Goal: Navigation & Orientation: Find specific page/section

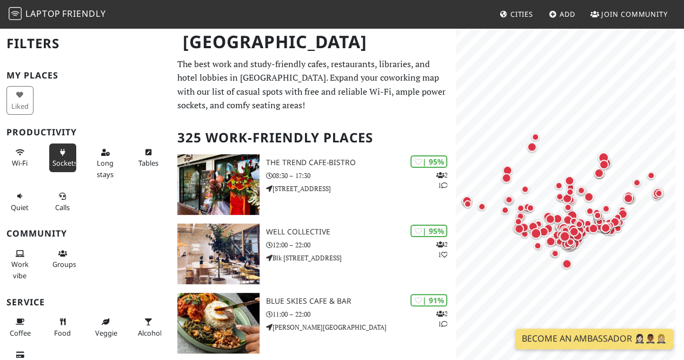
click at [57, 156] on button "Sockets" at bounding box center [62, 157] width 27 height 29
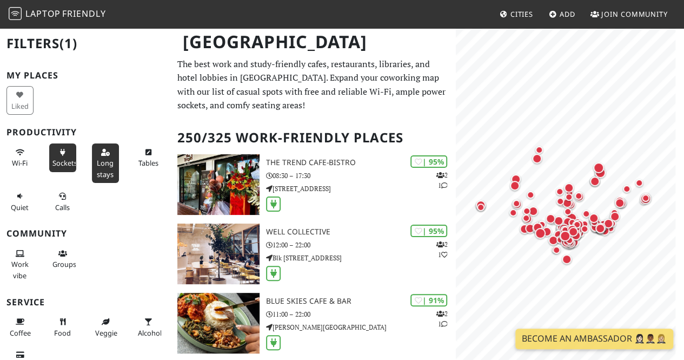
click at [98, 156] on button "Long stays" at bounding box center [105, 162] width 27 height 39
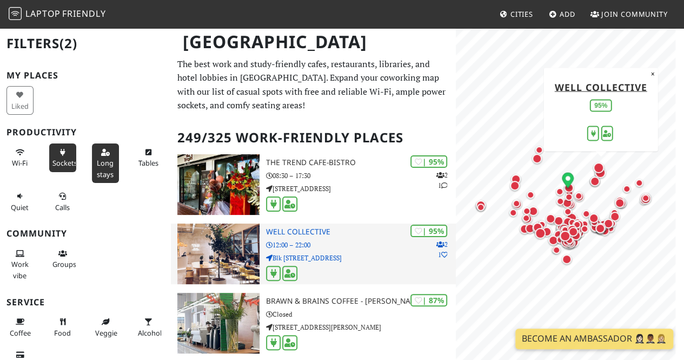
click at [227, 241] on img at bounding box center [218, 253] width 82 height 61
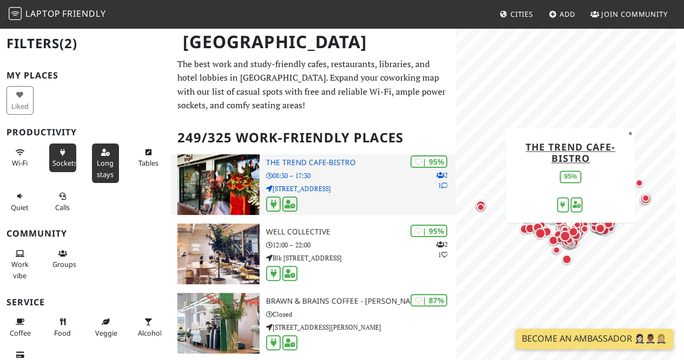
scroll to position [54, 0]
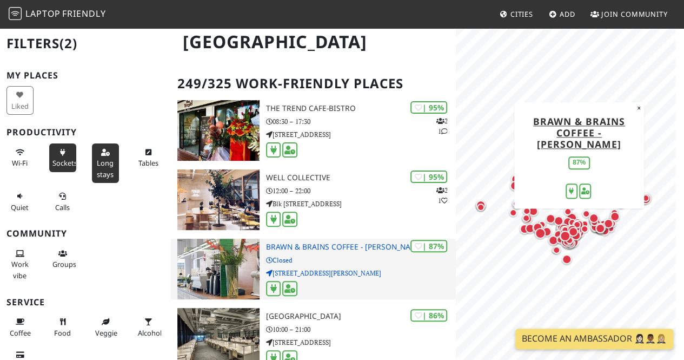
click at [324, 262] on p "Closed" at bounding box center [361, 260] width 190 height 10
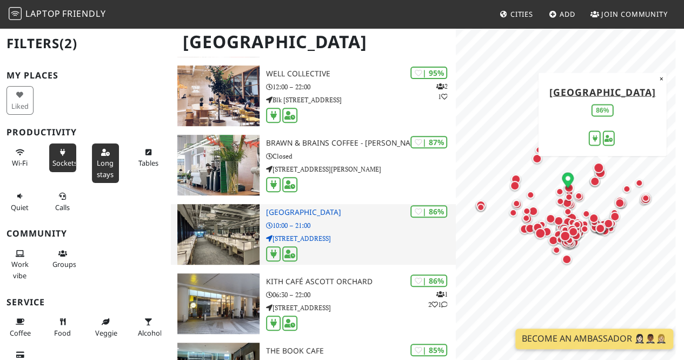
scroll to position [216, 0]
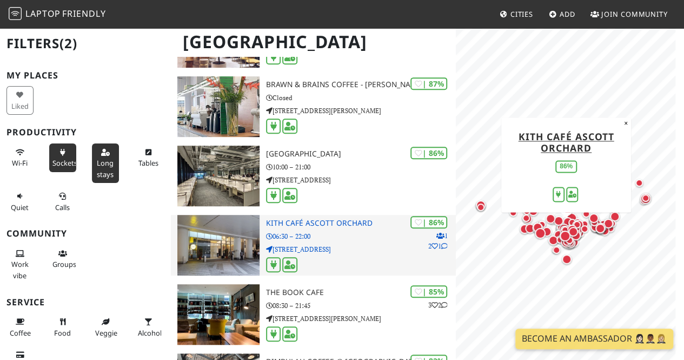
click at [358, 235] on p "06:30 – 22:00" at bounding box center [361, 236] width 190 height 10
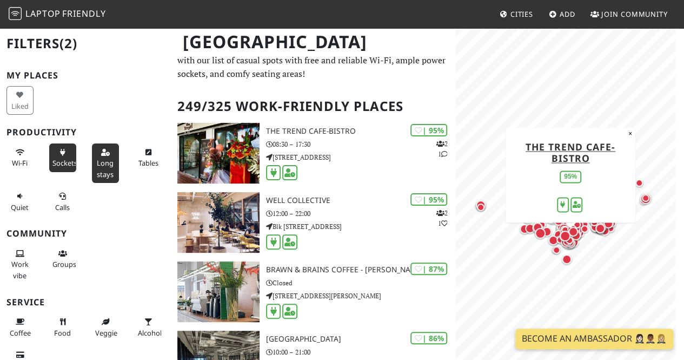
scroll to position [0, 0]
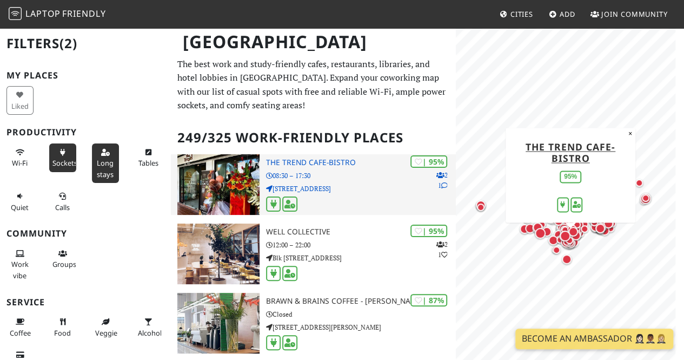
click at [233, 170] on img at bounding box center [218, 184] width 82 height 61
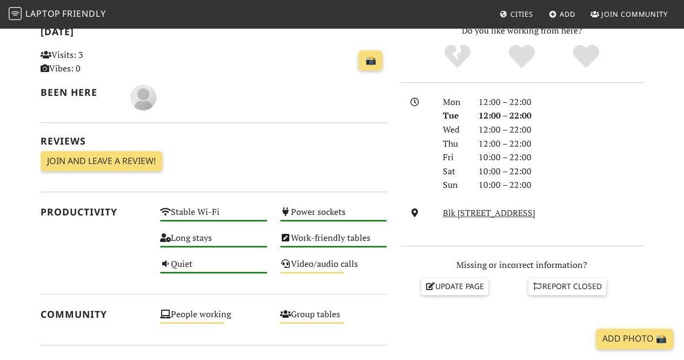
scroll to position [243, 0]
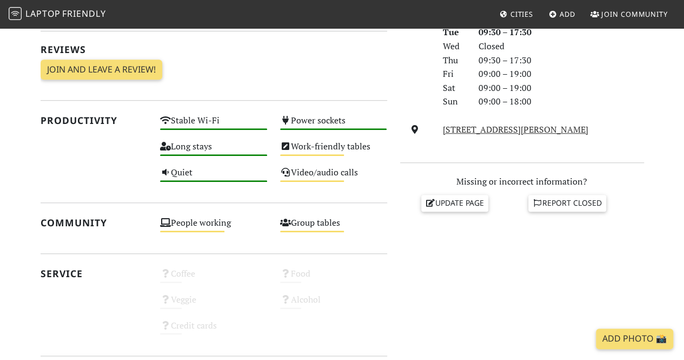
scroll to position [270, 0]
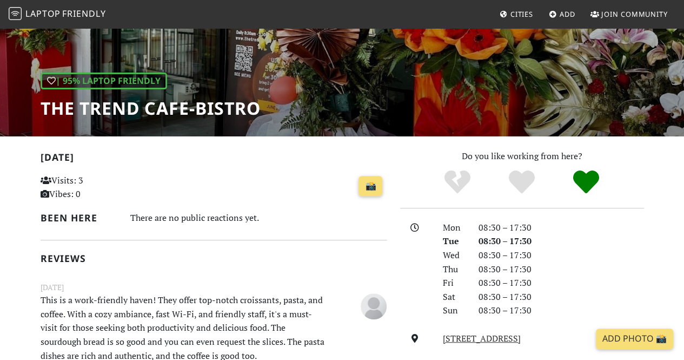
scroll to position [216, 0]
